Goal: Task Accomplishment & Management: Manage account settings

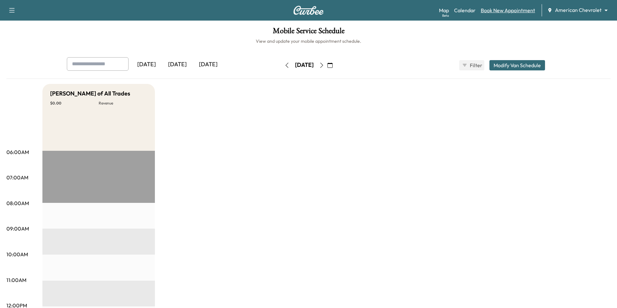
click at [507, 9] on link "Book New Appointment" at bounding box center [508, 10] width 54 height 8
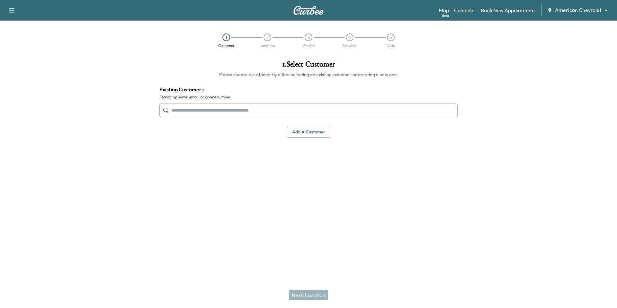
click at [582, 20] on div "Support Log Out Map Beta Calendar Book New Appointment American Chevrolet *****…" at bounding box center [308, 10] width 617 height 21
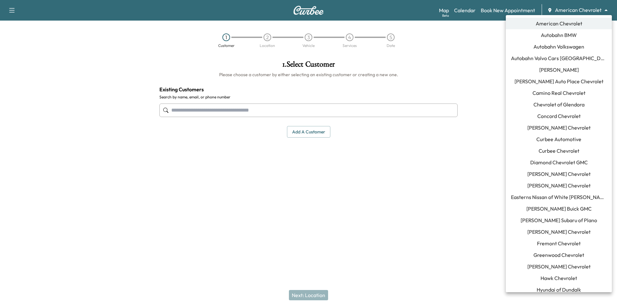
click at [586, 8] on body "Support Log Out Map Beta Calendar Book New Appointment American Chevrolet *****…" at bounding box center [308, 154] width 617 height 308
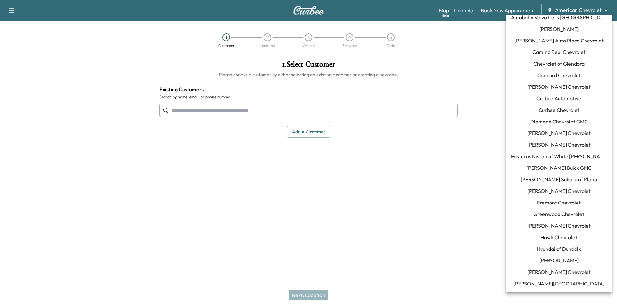
scroll to position [44, 0]
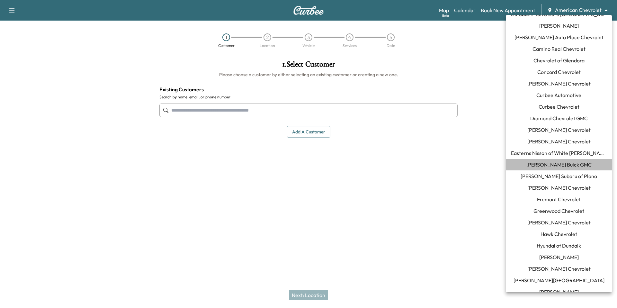
click at [574, 166] on span "[PERSON_NAME] Buick GMC" at bounding box center [558, 165] width 65 height 8
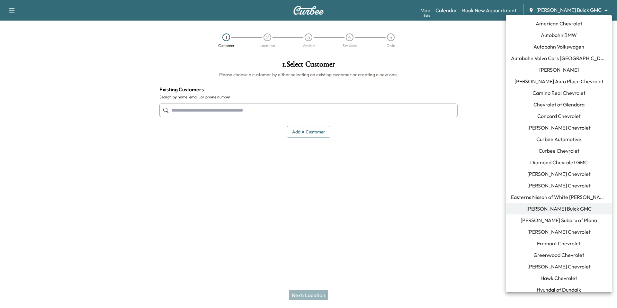
click at [576, 10] on body "Support Log Out Map Beta Calendar Book New Appointment [PERSON_NAME] Buick GMC …" at bounding box center [308, 154] width 617 height 308
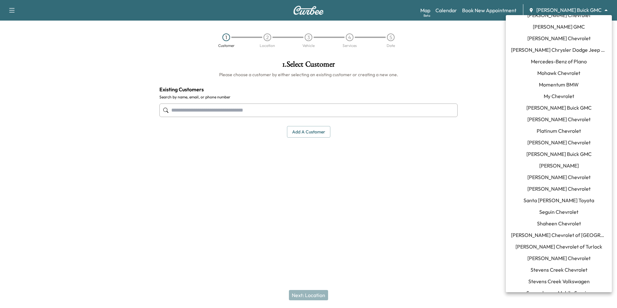
scroll to position [361, 0]
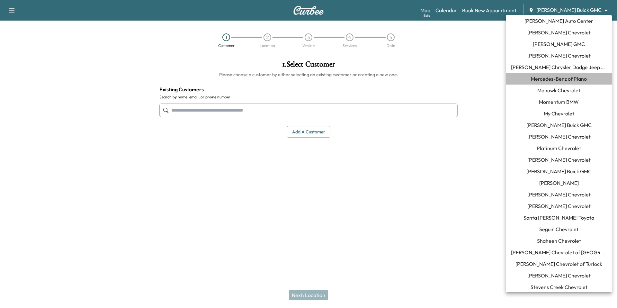
click at [555, 80] on span "Mercedes-Benz of Plano" at bounding box center [559, 79] width 56 height 8
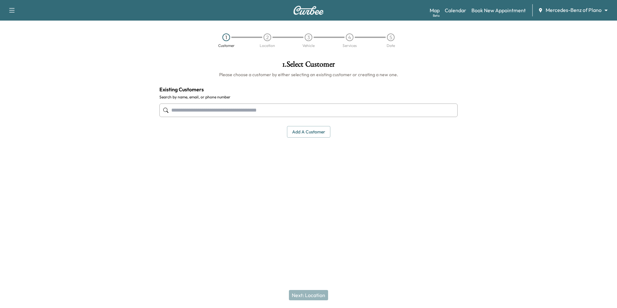
click at [595, 8] on body "Support Log Out Map Beta Calendar Book New Appointment Mercedes-Benz of Plano *…" at bounding box center [308, 154] width 617 height 308
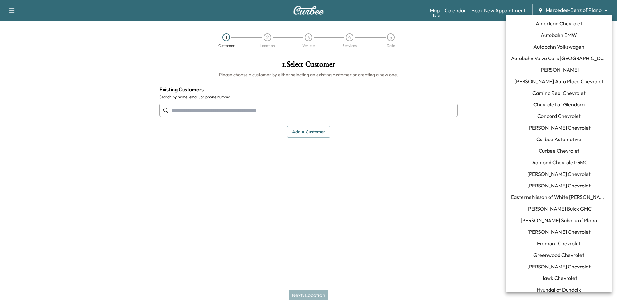
scroll to position [286, 0]
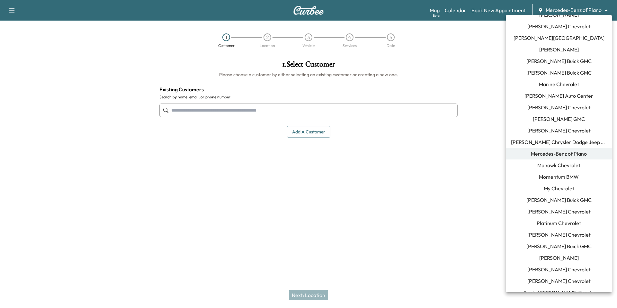
click at [470, 77] on div at bounding box center [308, 154] width 617 height 308
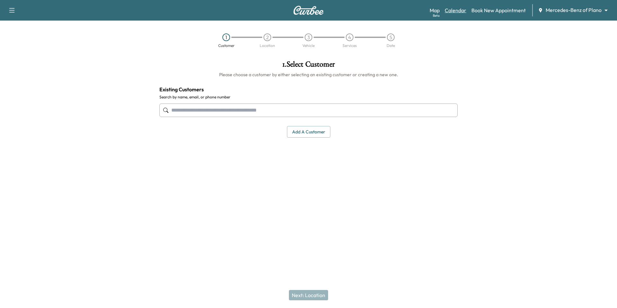
click at [456, 7] on link "Calendar" at bounding box center [456, 10] width 22 height 8
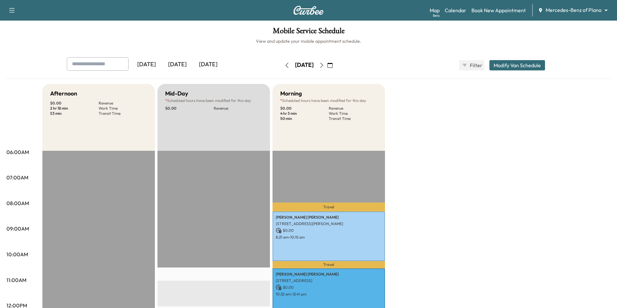
click at [324, 65] on icon "button" at bounding box center [321, 65] width 5 height 5
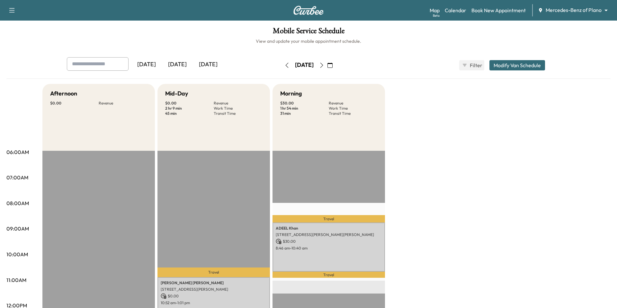
click at [323, 67] on icon "button" at bounding box center [321, 65] width 3 height 5
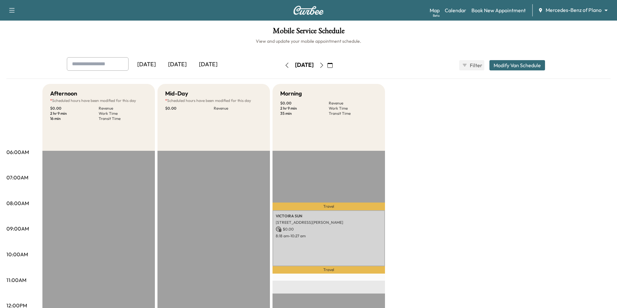
click at [335, 67] on button "button" at bounding box center [329, 65] width 11 height 10
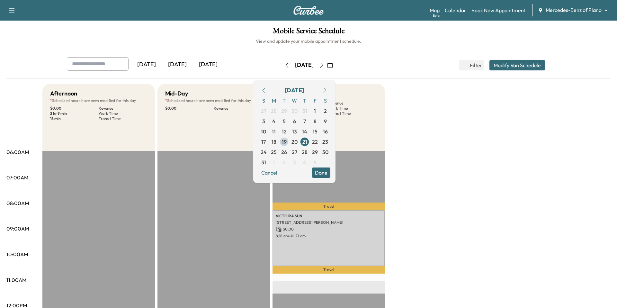
click at [323, 66] on icon "button" at bounding box center [321, 65] width 3 height 5
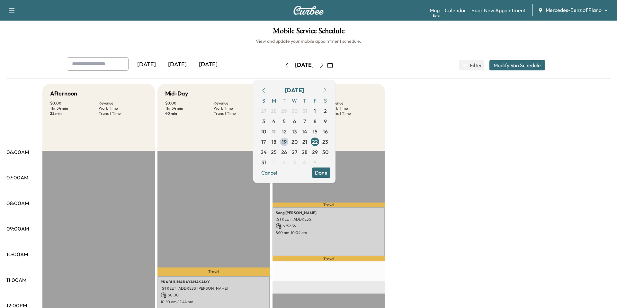
click at [324, 66] on icon "button" at bounding box center [321, 65] width 5 height 5
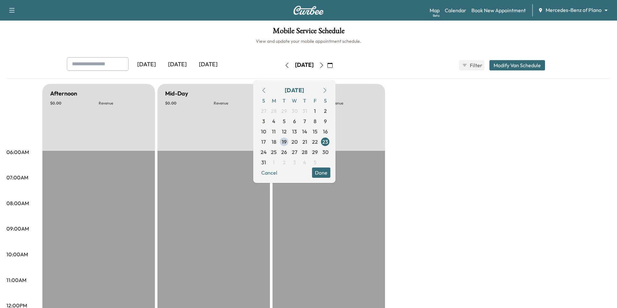
click at [324, 66] on icon "button" at bounding box center [321, 65] width 5 height 5
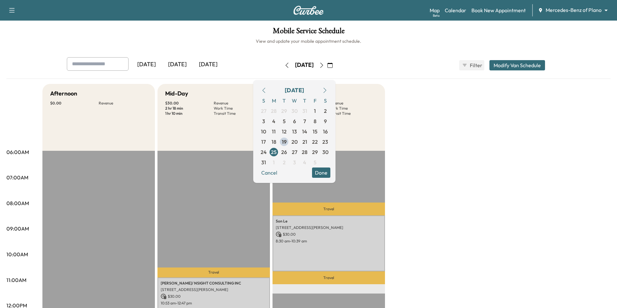
click at [324, 66] on icon "button" at bounding box center [321, 65] width 5 height 5
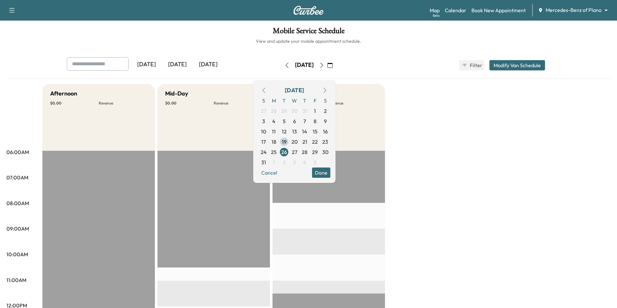
click at [324, 66] on icon "button" at bounding box center [321, 65] width 5 height 5
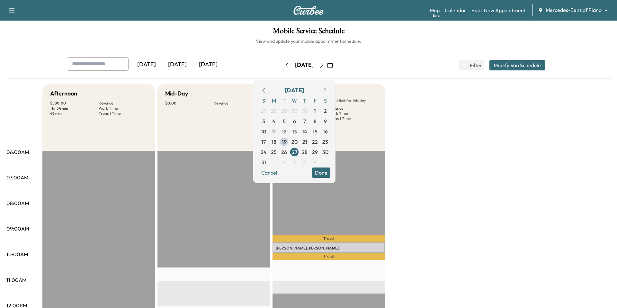
click at [327, 66] on button "button" at bounding box center [321, 65] width 11 height 10
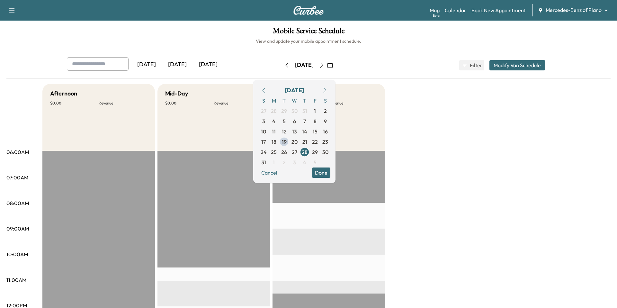
click at [284, 67] on icon "button" at bounding box center [286, 65] width 5 height 5
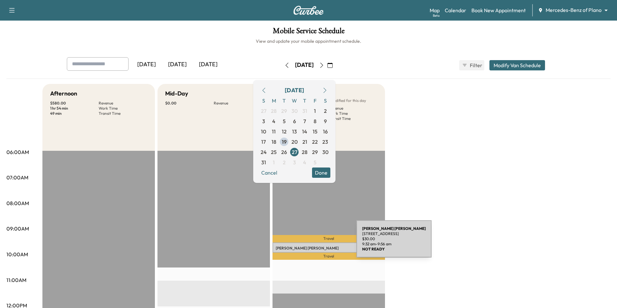
click at [309, 241] on p "Travel" at bounding box center [328, 238] width 112 height 7
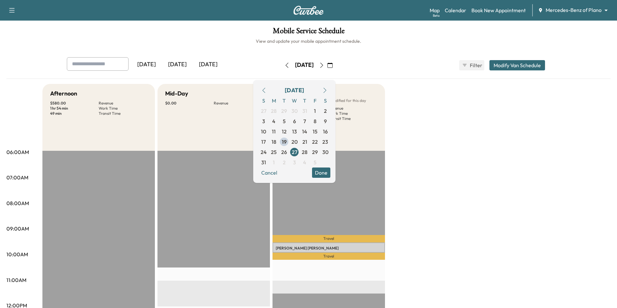
click at [330, 91] on button "button" at bounding box center [324, 90] width 11 height 10
click at [327, 90] on icon "button" at bounding box center [324, 90] width 5 height 5
click at [269, 92] on button "button" at bounding box center [263, 90] width 11 height 10
click at [266, 92] on icon "button" at bounding box center [263, 90] width 5 height 5
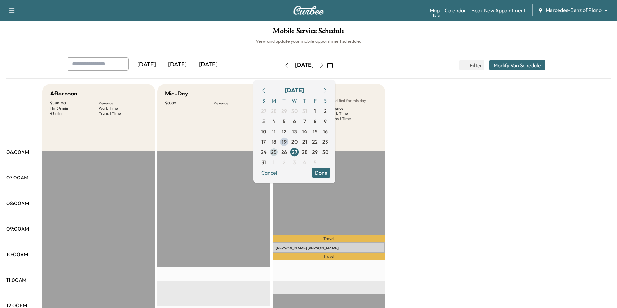
click at [277, 152] on span "25" at bounding box center [274, 152] width 6 height 8
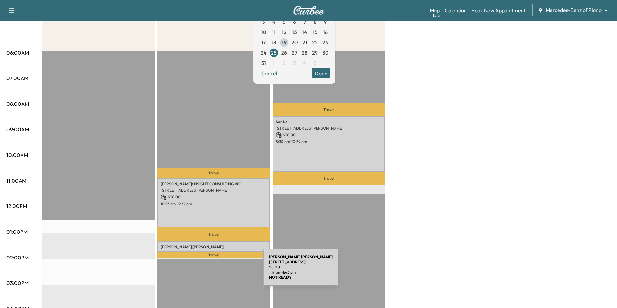
scroll to position [100, 0]
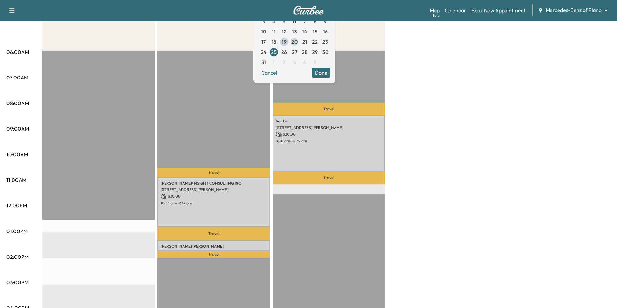
click at [297, 38] on span "20" at bounding box center [294, 42] width 6 height 8
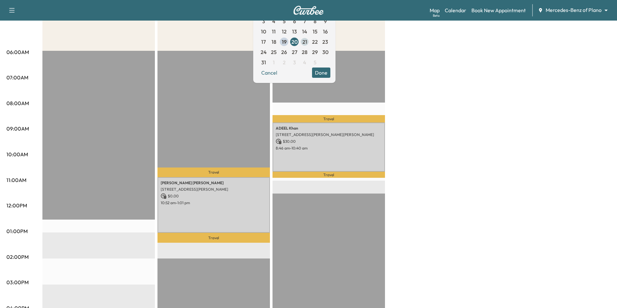
click at [307, 40] on span "21" at bounding box center [304, 42] width 5 height 8
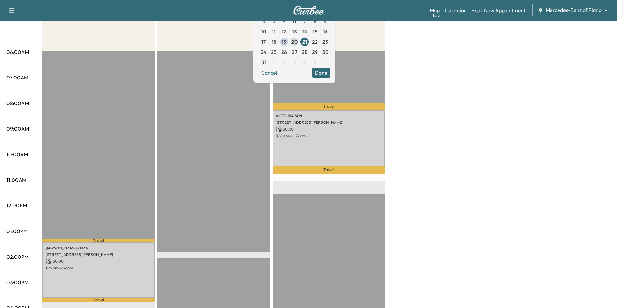
click at [297, 41] on span "20" at bounding box center [294, 42] width 6 height 8
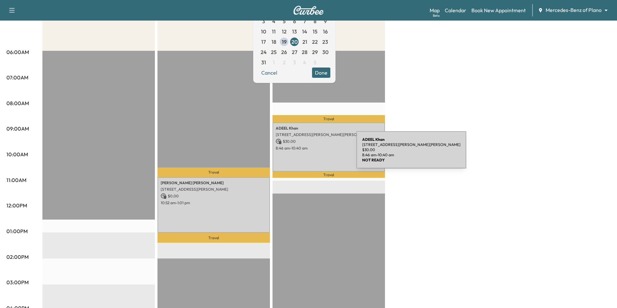
click at [308, 154] on div "[PERSON_NAME] [STREET_ADDRESS][PERSON_NAME][PERSON_NAME] $ 30.00 8:46 am - 10:4…" at bounding box center [328, 146] width 112 height 49
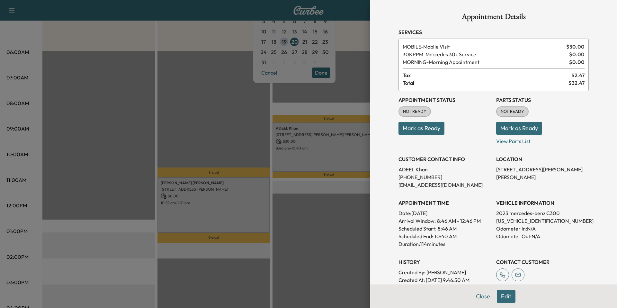
click at [351, 122] on div at bounding box center [308, 154] width 617 height 308
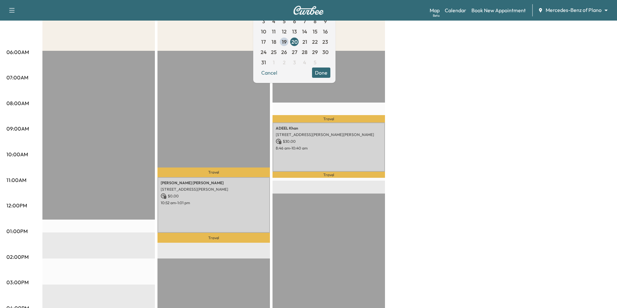
click at [330, 71] on button "Done" at bounding box center [321, 72] width 18 height 10
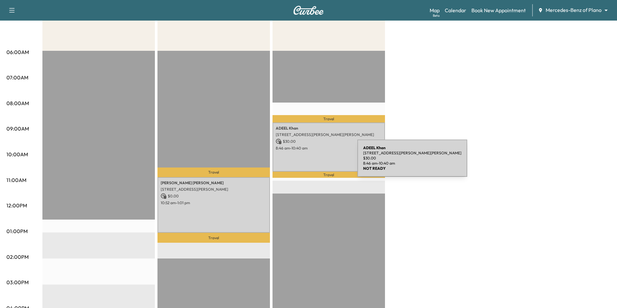
click at [309, 162] on div "[PERSON_NAME] [STREET_ADDRESS][PERSON_NAME][PERSON_NAME] $ 30.00 8:46 am - 10:4…" at bounding box center [328, 146] width 112 height 49
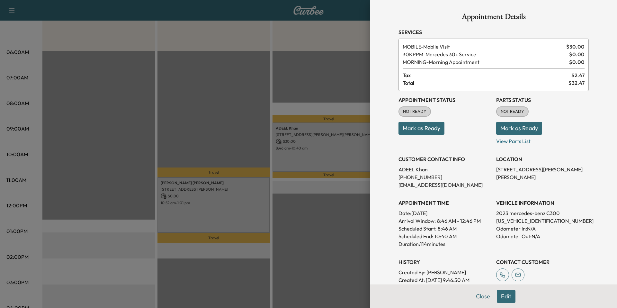
click at [309, 162] on div at bounding box center [308, 154] width 617 height 308
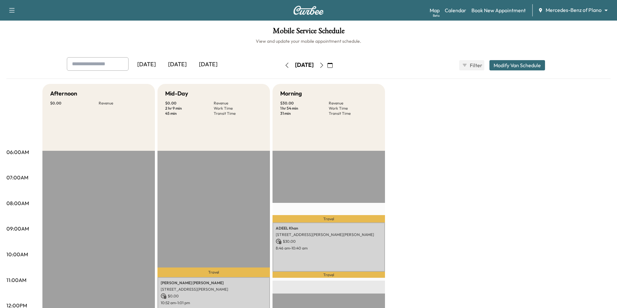
click at [324, 65] on icon "button" at bounding box center [321, 65] width 5 height 5
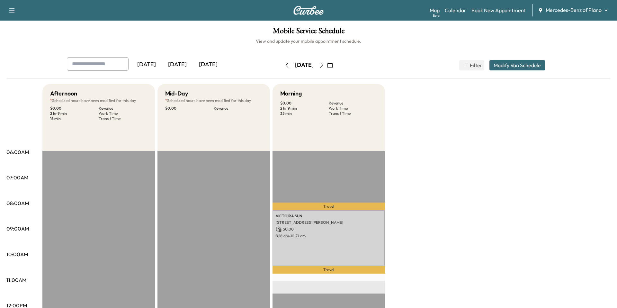
click at [324, 65] on icon "button" at bounding box center [321, 65] width 5 height 5
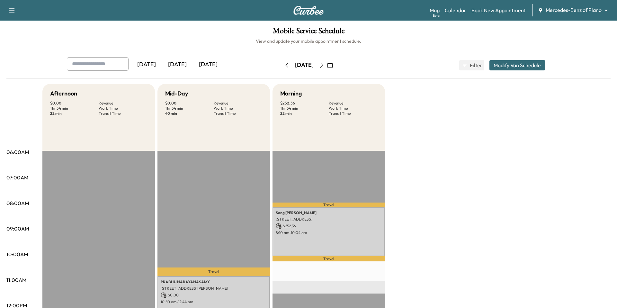
click at [281, 72] on div "[DATE] August 2025 S M T W T F S 27 28 29 30 31 1 2 3 4 5 6 7 8 9 10 11 12 13 1…" at bounding box center [308, 65] width 54 height 21
click at [281, 65] on button "button" at bounding box center [286, 65] width 11 height 10
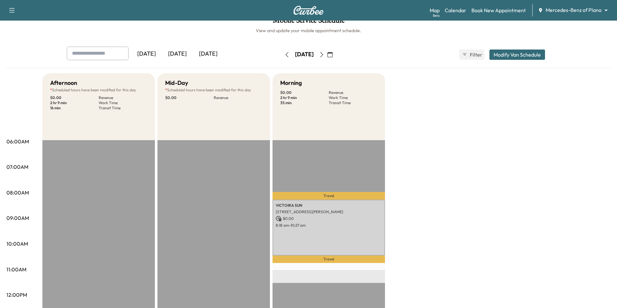
scroll to position [4, 0]
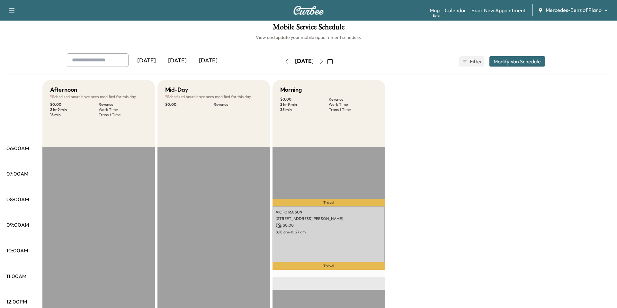
click at [324, 62] on icon "button" at bounding box center [321, 61] width 5 height 5
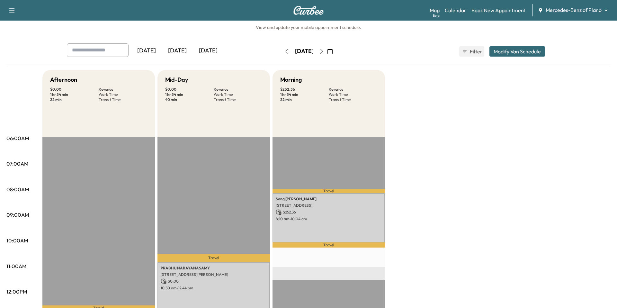
scroll to position [14, 0]
click at [324, 52] on icon "button" at bounding box center [321, 51] width 5 height 5
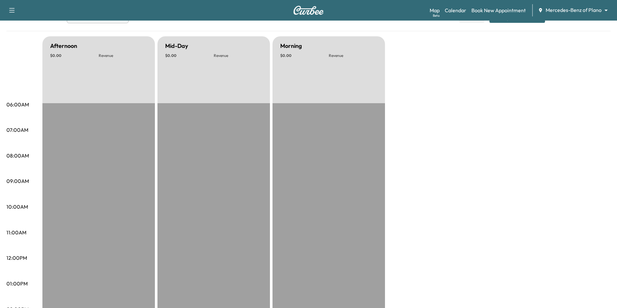
scroll to position [18, 0]
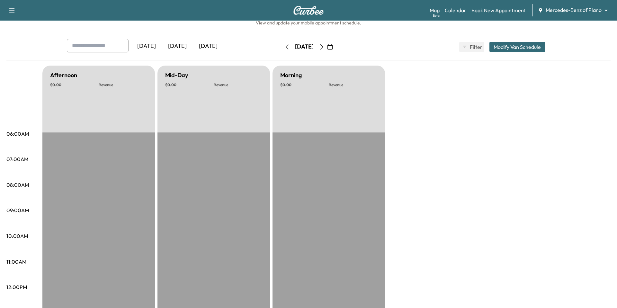
click at [324, 47] on icon "button" at bounding box center [321, 46] width 5 height 5
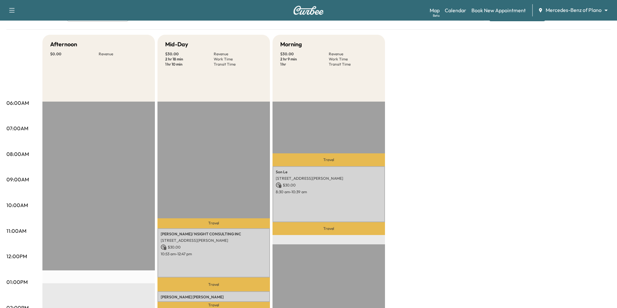
scroll to position [40, 0]
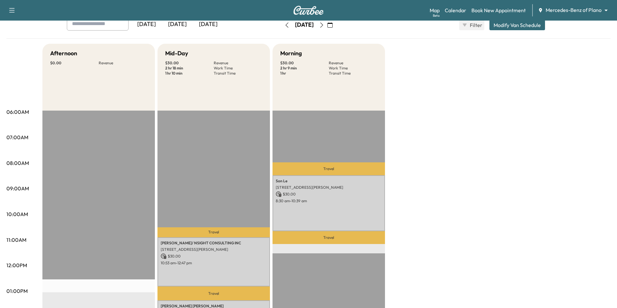
click at [324, 26] on icon "button" at bounding box center [321, 24] width 5 height 5
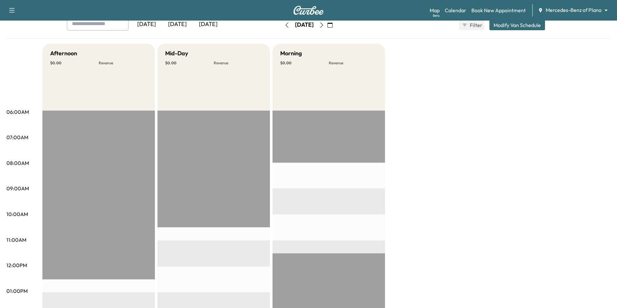
click at [324, 26] on icon "button" at bounding box center [321, 24] width 5 height 5
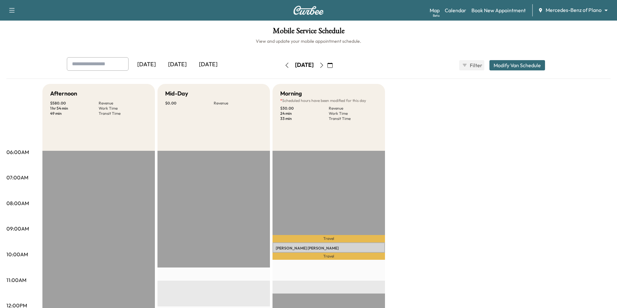
click at [324, 64] on icon "button" at bounding box center [321, 65] width 5 height 5
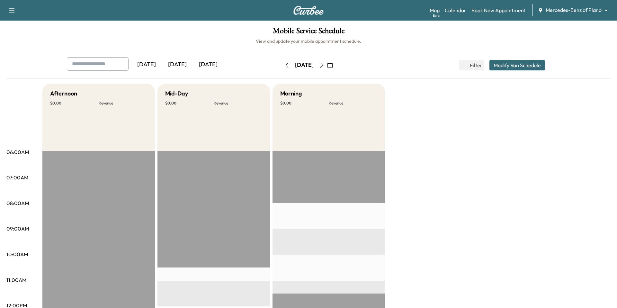
click at [324, 64] on icon "button" at bounding box center [321, 65] width 5 height 5
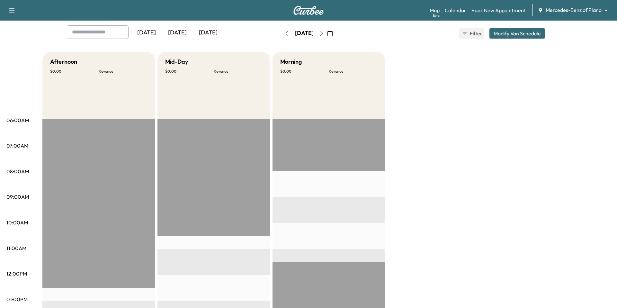
scroll to position [14, 0]
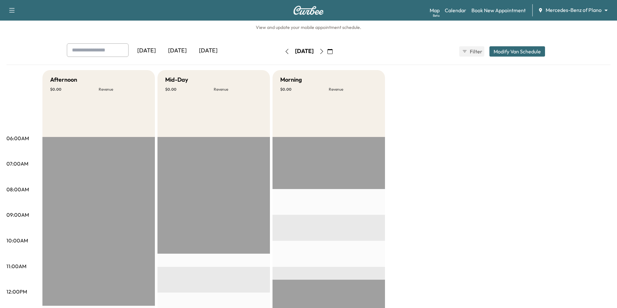
click at [324, 49] on icon "button" at bounding box center [321, 51] width 5 height 5
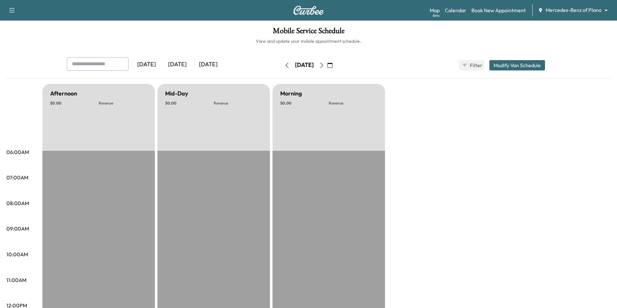
click at [324, 63] on icon "button" at bounding box center [321, 65] width 5 height 5
click at [324, 67] on icon "button" at bounding box center [321, 65] width 5 height 5
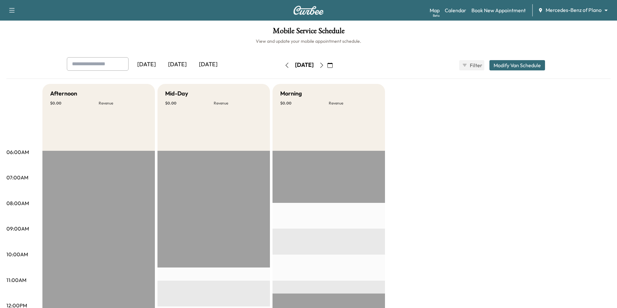
click at [324, 65] on icon "button" at bounding box center [321, 65] width 5 height 5
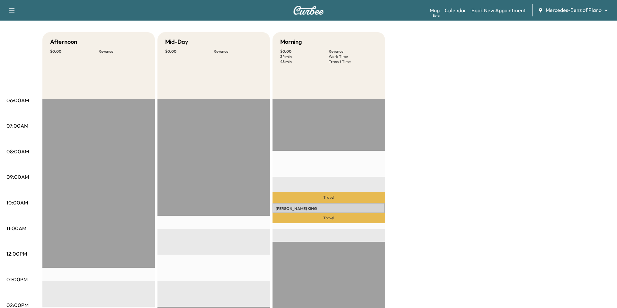
scroll to position [2, 0]
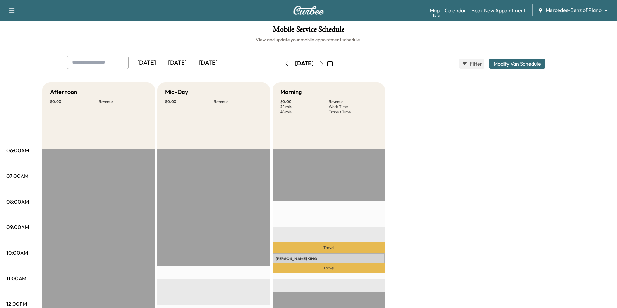
click at [284, 62] on icon "button" at bounding box center [286, 63] width 5 height 5
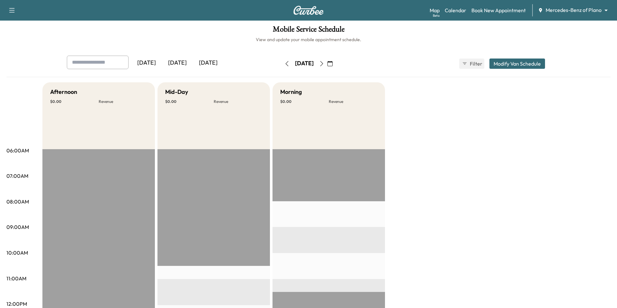
click at [284, 62] on icon "button" at bounding box center [286, 63] width 5 height 5
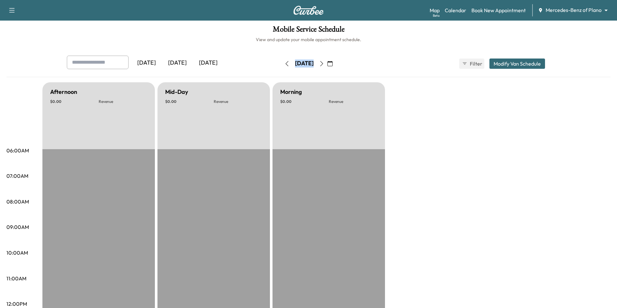
click at [266, 62] on div "[DATE] [DATE] [DATE] [DATE] August 2025 S M T W T F S 27 28 29 30 31 1 2 3 4 5 …" at bounding box center [308, 64] width 493 height 16
click at [284, 62] on icon "button" at bounding box center [286, 63] width 5 height 5
click at [281, 71] on div "[DATE] August 2025 S M T W T F S 27 28 29 30 31 1 2 3 4 5 6 7 8 9 10 11 12 13 1…" at bounding box center [308, 63] width 54 height 21
click at [281, 63] on button "button" at bounding box center [286, 63] width 11 height 10
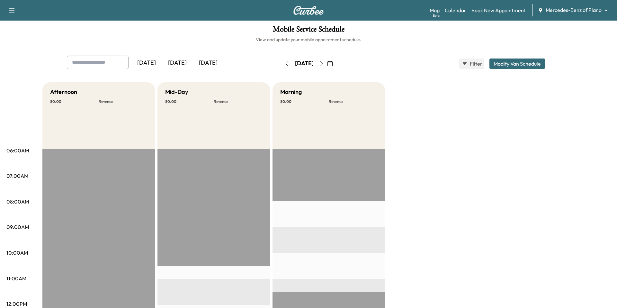
click at [281, 67] on button "button" at bounding box center [286, 63] width 11 height 10
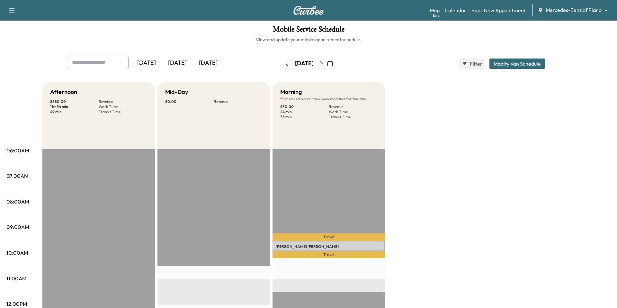
click at [281, 67] on button "button" at bounding box center [286, 63] width 11 height 10
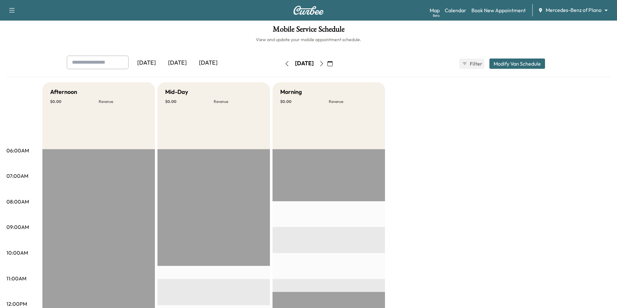
click at [281, 67] on button "button" at bounding box center [286, 63] width 11 height 10
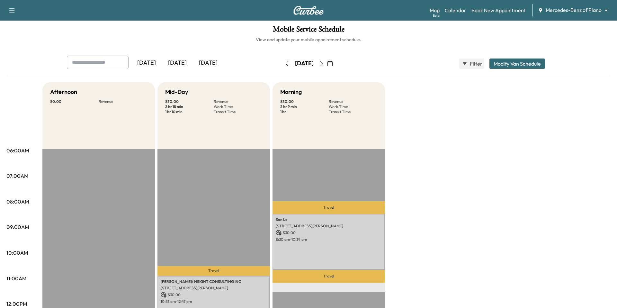
click at [284, 66] on icon "button" at bounding box center [286, 63] width 5 height 5
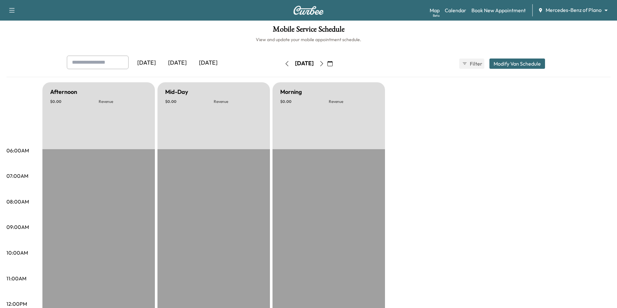
click at [284, 66] on icon "button" at bounding box center [286, 63] width 5 height 5
click at [281, 66] on button "button" at bounding box center [286, 63] width 11 height 10
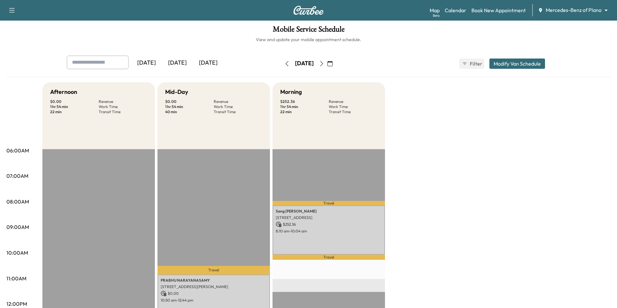
click at [284, 66] on icon "button" at bounding box center [286, 63] width 5 height 5
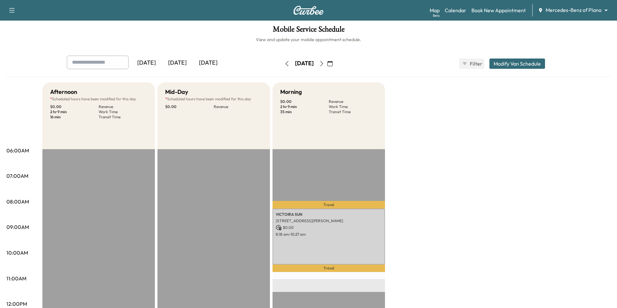
click at [281, 66] on button "button" at bounding box center [286, 63] width 11 height 10
